Goal: Find specific page/section: Find specific page/section

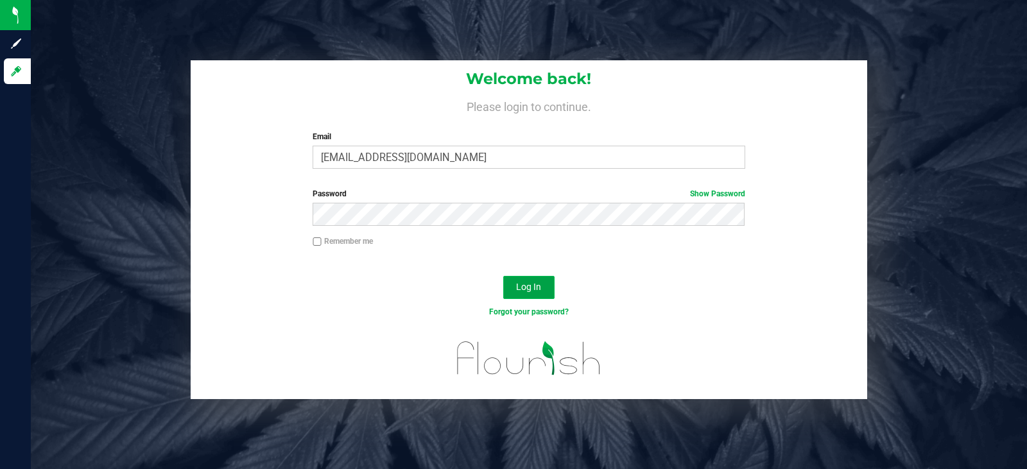
click at [531, 289] on span "Log In" at bounding box center [528, 287] width 25 height 10
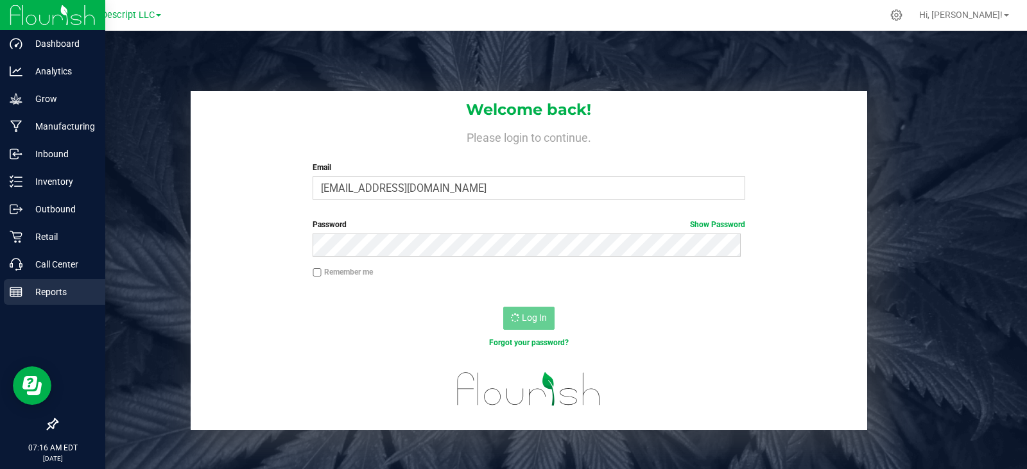
click at [50, 292] on p "Reports" at bounding box center [60, 291] width 77 height 15
